Goal: Task Accomplishment & Management: Complete application form

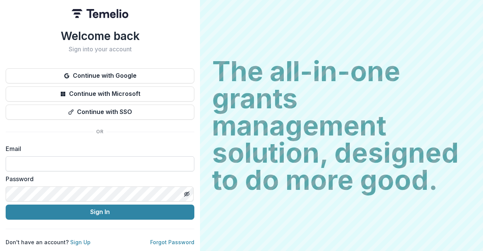
drag, startPoint x: 0, startPoint y: 0, endPoint x: 57, endPoint y: 160, distance: 169.8
click at [57, 160] on input at bounding box center [100, 163] width 189 height 15
type input "**********"
click at [189, 193] on icon "Toggle password visibility" at bounding box center [187, 194] width 3 height 3
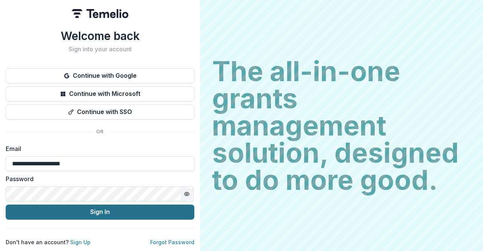
click at [91, 206] on button "Sign In" at bounding box center [100, 212] width 189 height 15
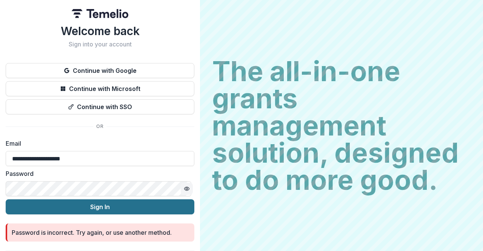
click at [99, 208] on button "Sign In" at bounding box center [100, 206] width 189 height 15
click at [77, 206] on button "Sign In" at bounding box center [100, 206] width 189 height 15
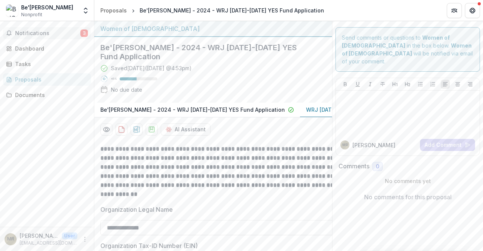
click at [53, 32] on span "Notifications" at bounding box center [47, 33] width 65 height 6
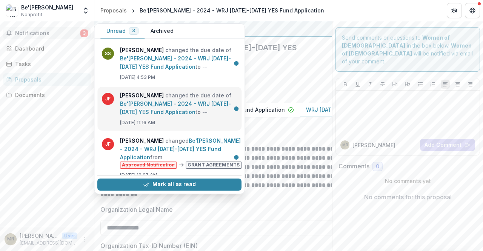
click at [207, 106] on link "Be'[PERSON_NAME] - 2024 - WRJ [DATE]-[DATE] YES Fund Application" at bounding box center [175, 107] width 111 height 15
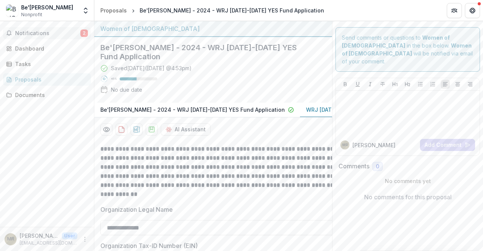
click at [45, 35] on span "Notifications" at bounding box center [47, 33] width 65 height 6
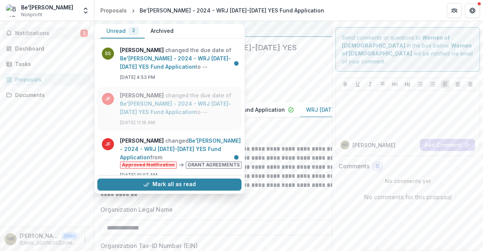
click at [142, 102] on link "Be'Chol Lashon - 2024 - WRJ 2025-2026 YES Fund Application" at bounding box center [175, 107] width 111 height 15
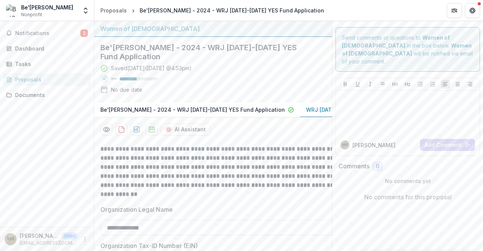
click at [300, 191] on strong "**********" at bounding box center [221, 171] width 242 height 51
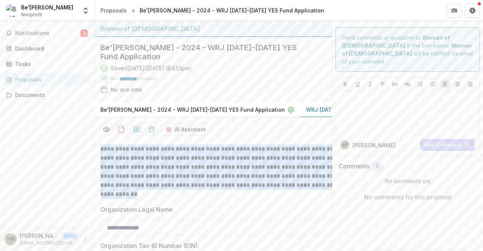
click at [300, 191] on strong "**********" at bounding box center [221, 171] width 242 height 51
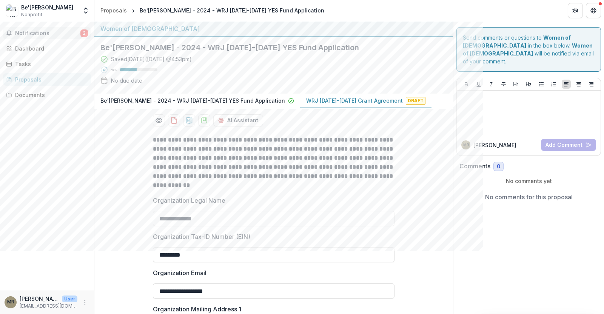
click at [48, 35] on span "Notifications" at bounding box center [47, 33] width 65 height 6
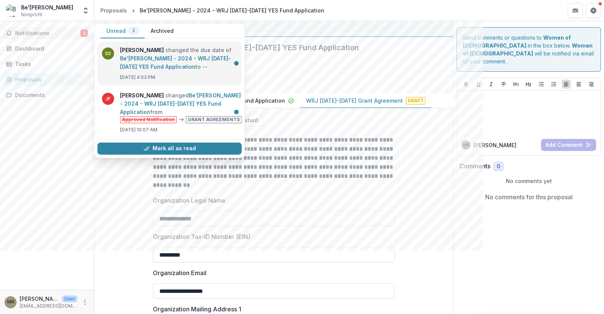
click at [204, 61] on link "Be'Chol Lashon - 2024 - WRJ 2025-2026 YES Fund Application" at bounding box center [175, 62] width 111 height 15
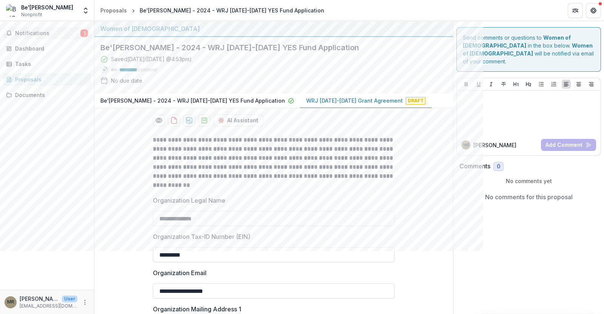
click at [48, 34] on span "Notifications" at bounding box center [47, 33] width 65 height 6
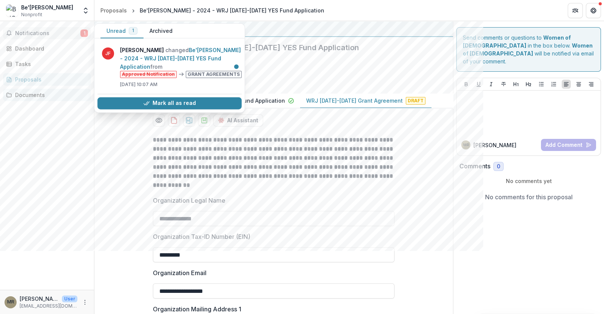
click at [20, 91] on div "Documents" at bounding box center [50, 95] width 70 height 8
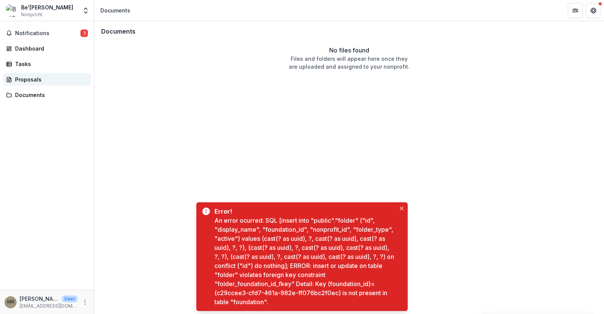
click at [27, 78] on div "Proposals" at bounding box center [50, 79] width 70 height 8
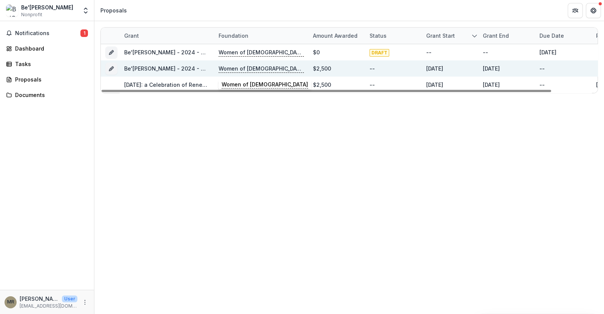
click at [243, 68] on p "Women of Reform Judaism" at bounding box center [260, 69] width 85 height 8
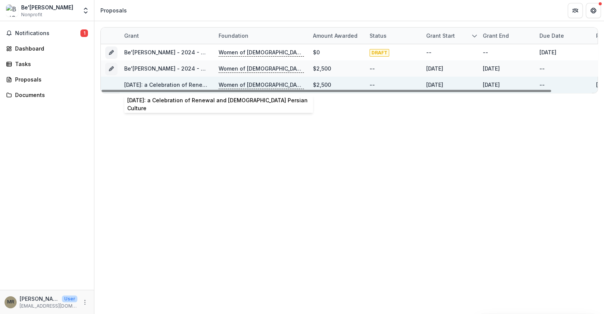
click at [151, 82] on link "Nowruz: a Celebration of Renewal and Jewish Persian Culture" at bounding box center [224, 85] width 201 height 6
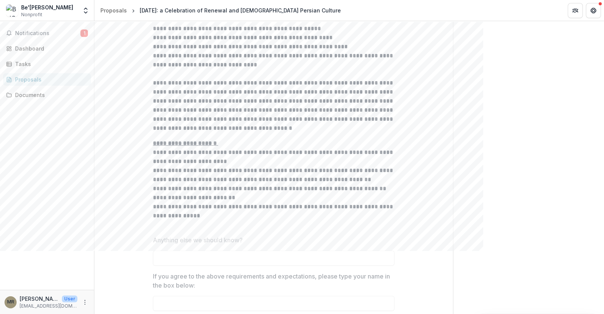
scroll to position [1505, 0]
